Goal: Information Seeking & Learning: Learn about a topic

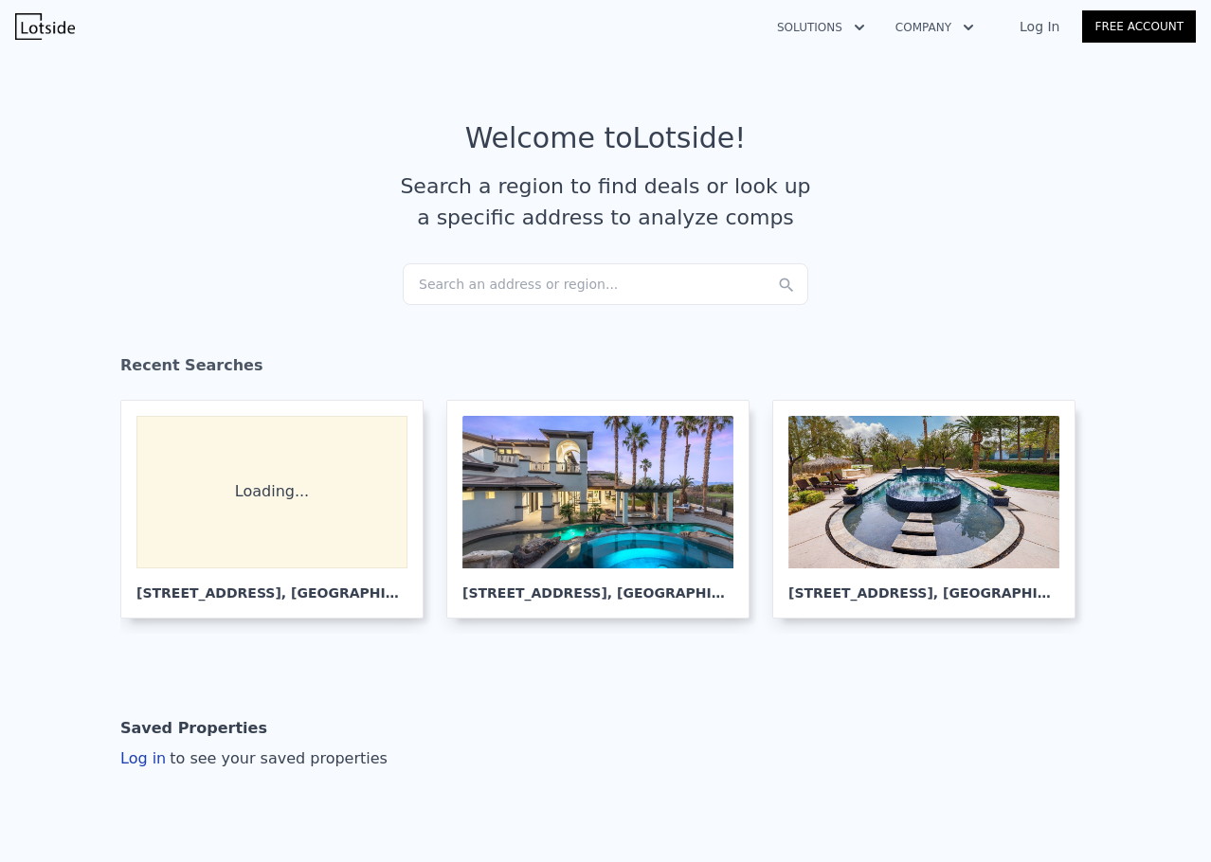
click at [530, 300] on div "Search an address or region..." at bounding box center [606, 284] width 406 height 42
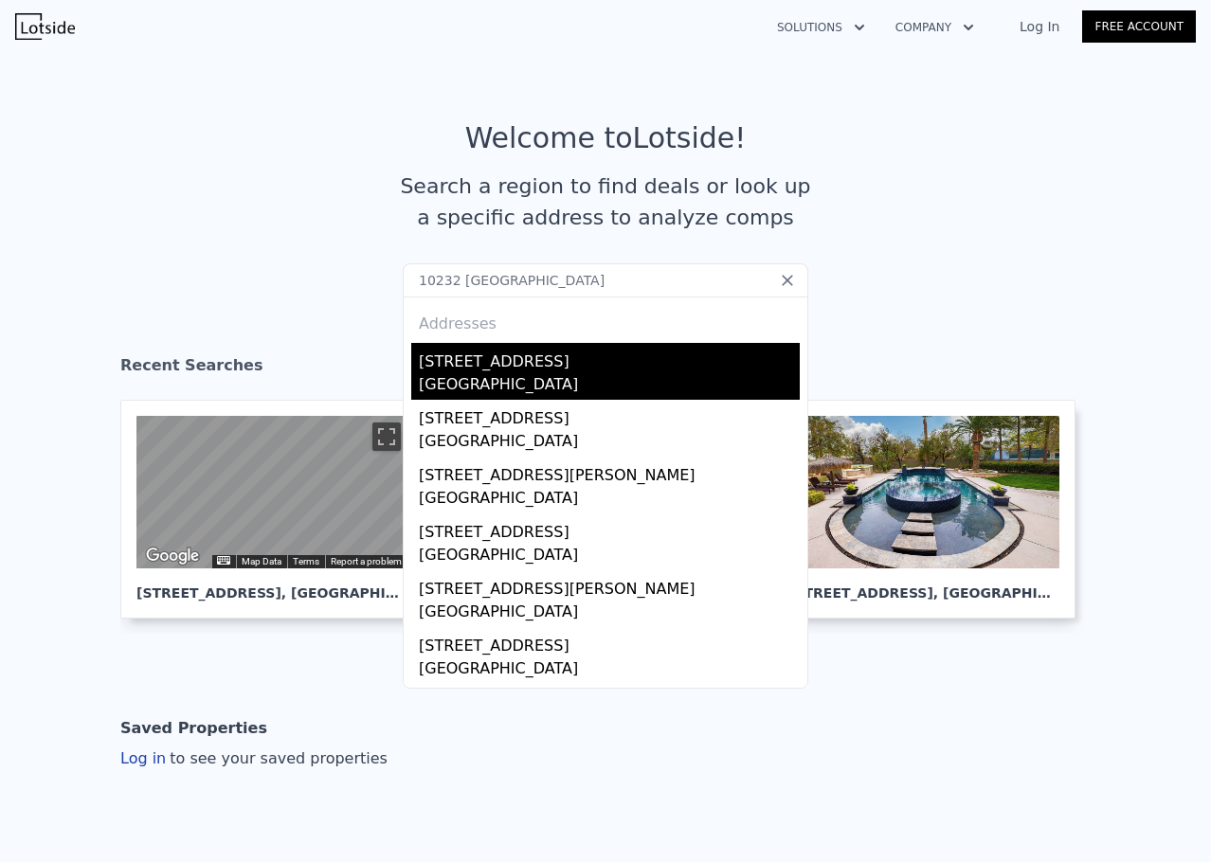
type input "10232 [GEOGRAPHIC_DATA]"
click at [522, 376] on div "[GEOGRAPHIC_DATA]" at bounding box center [609, 386] width 381 height 27
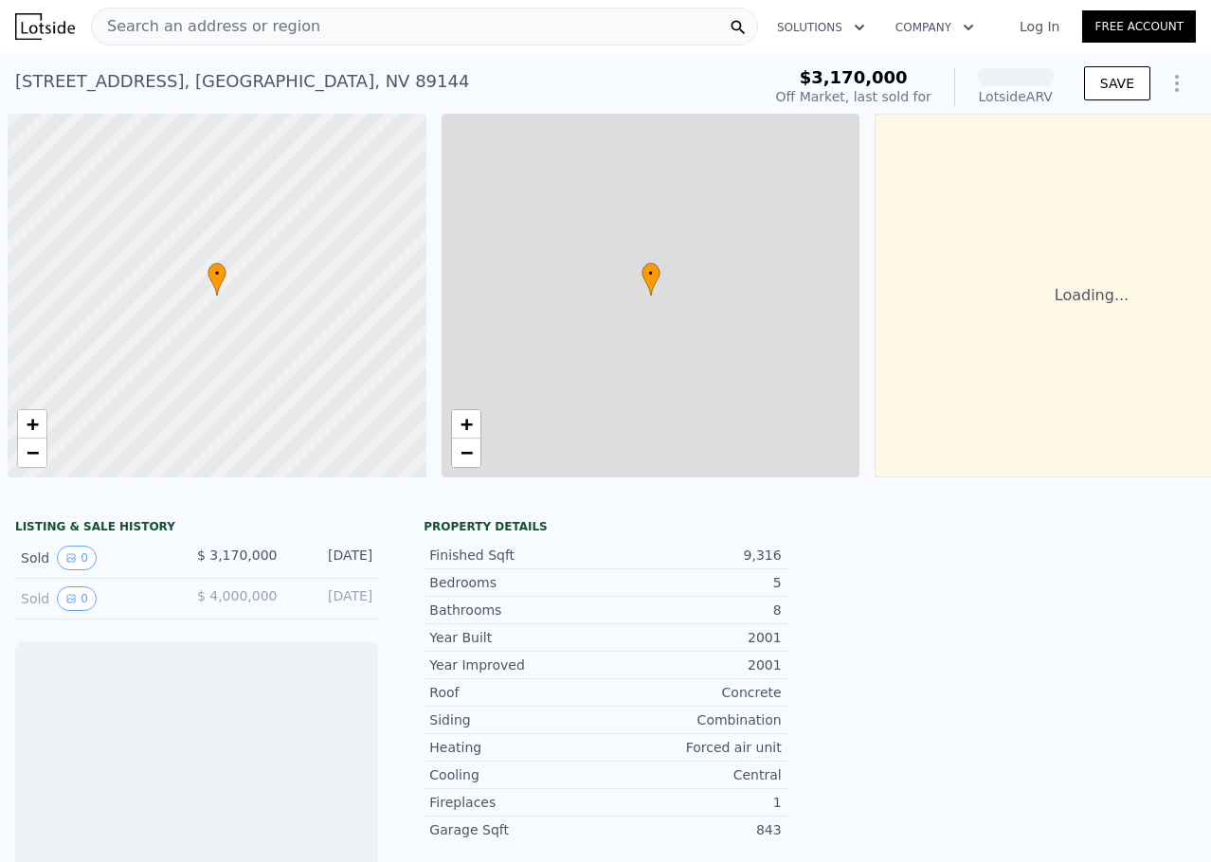
scroll to position [0, 8]
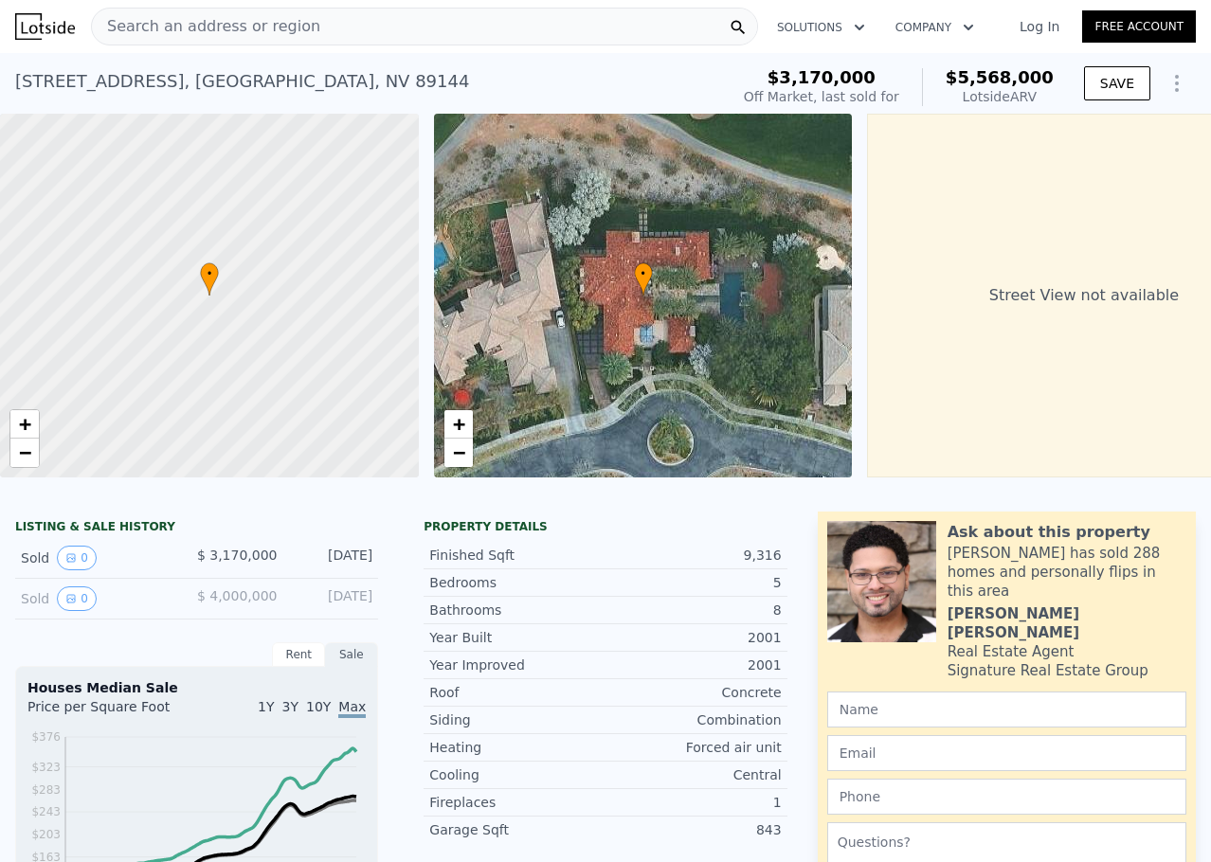
click at [96, 94] on div "[STREET_ADDRESS]" at bounding box center [242, 81] width 454 height 27
click at [96, 90] on div "[STREET_ADDRESS]" at bounding box center [242, 81] width 454 height 27
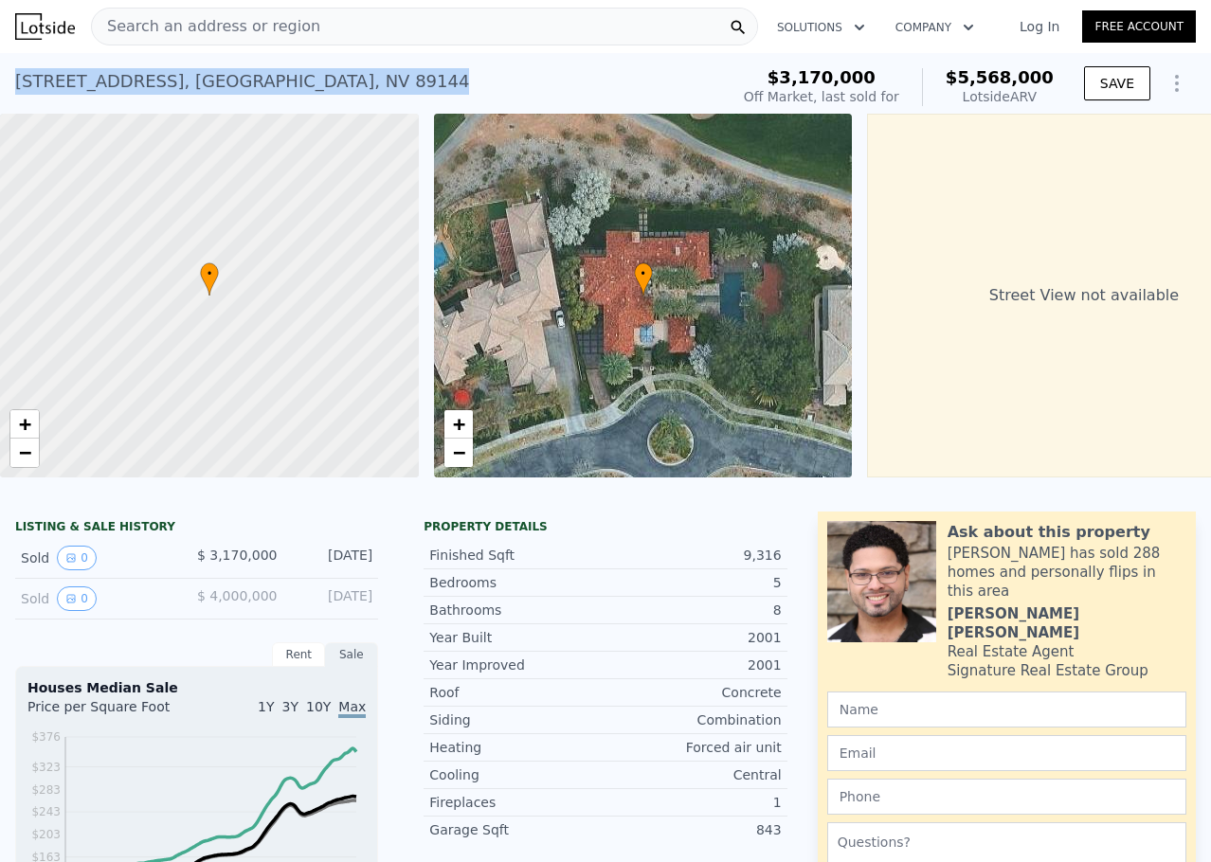
click at [96, 90] on div "[STREET_ADDRESS]" at bounding box center [242, 81] width 454 height 27
